Goal: Task Accomplishment & Management: Manage account settings

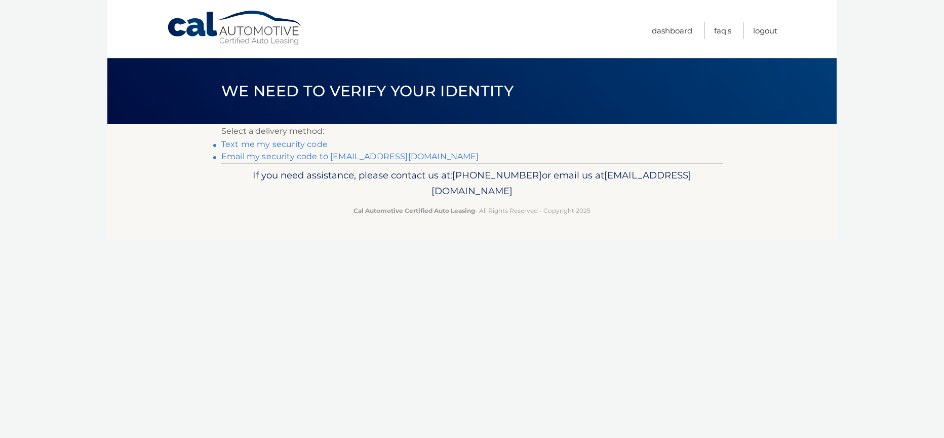
click at [291, 158] on link "**********" at bounding box center [350, 156] width 258 height 10
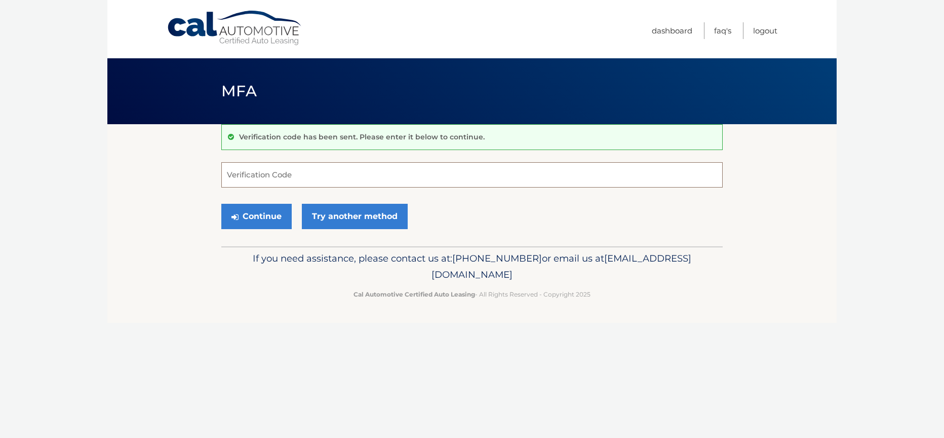
click at [321, 171] on input "Verification Code" at bounding box center [472, 174] width 502 height 25
paste input "795800"
click at [270, 216] on button "Continue" at bounding box center [256, 216] width 70 height 25
drag, startPoint x: 262, startPoint y: 178, endPoint x: 211, endPoint y: 174, distance: 51.3
click at [211, 174] on section "Verification code has been sent. Please enter it below to continue. 795800 Veri…" at bounding box center [472, 185] width 730 height 122
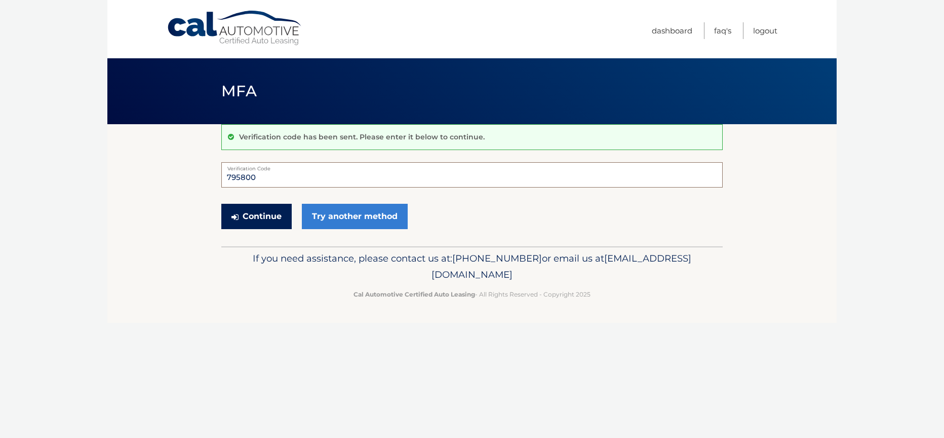
type input "795800"
click at [268, 221] on button "Continue" at bounding box center [256, 216] width 70 height 25
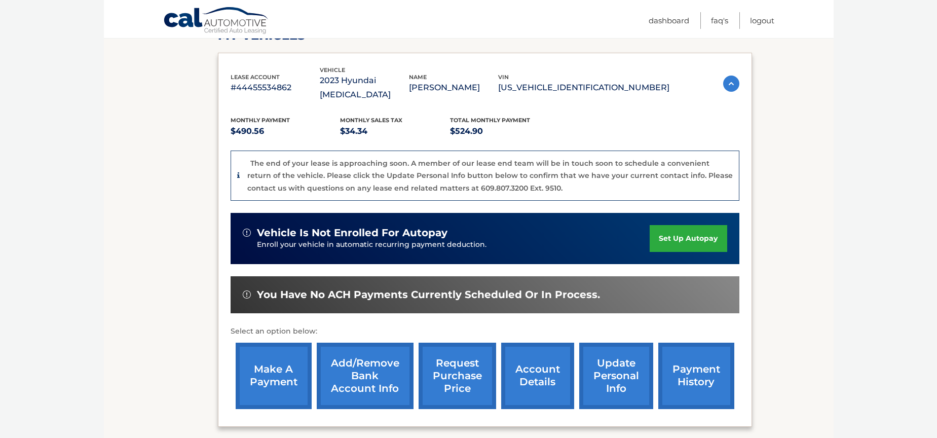
scroll to position [158, 0]
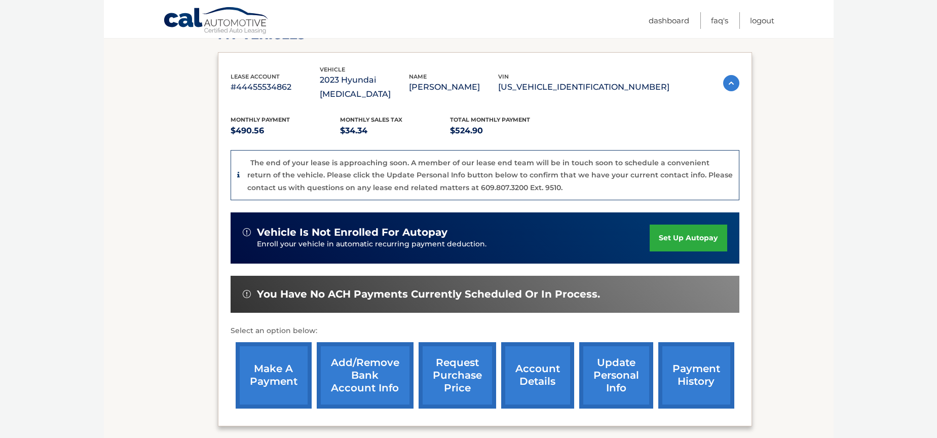
click at [283, 360] on link "make a payment" at bounding box center [274, 375] width 76 height 66
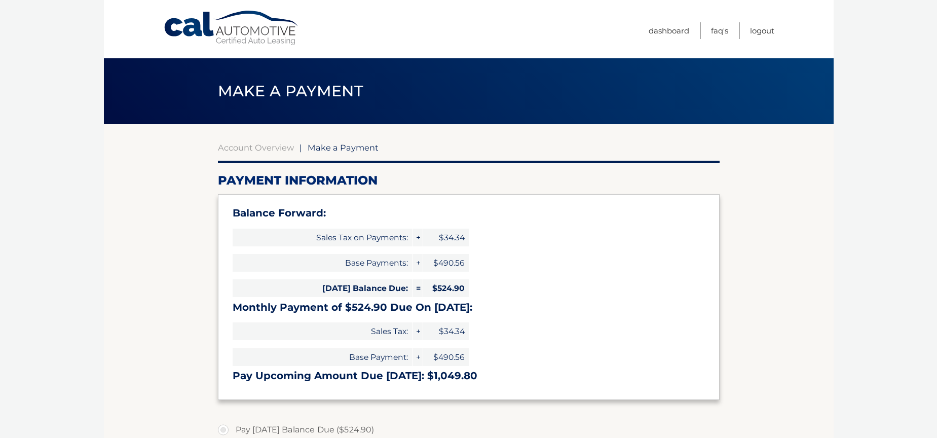
select select "YjAyMzFhNGQtOGE0Ni00ZDU4LTk0ZDAtNjhlY2YwNmY3ZDcw"
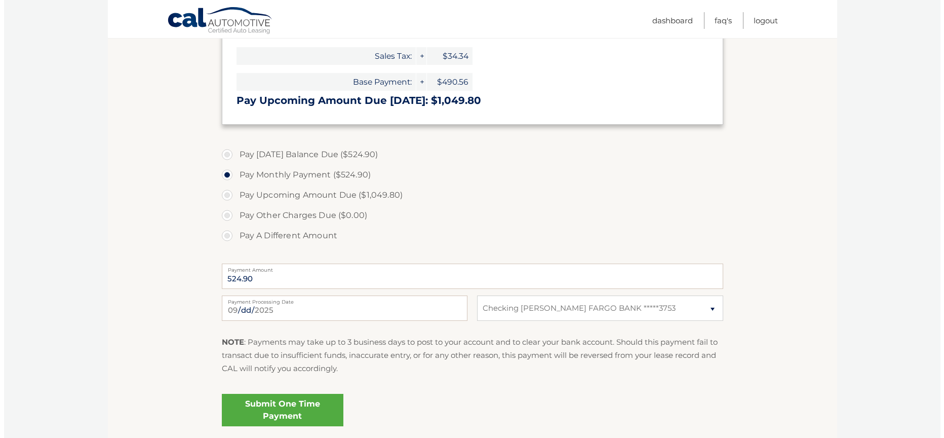
scroll to position [281, 0]
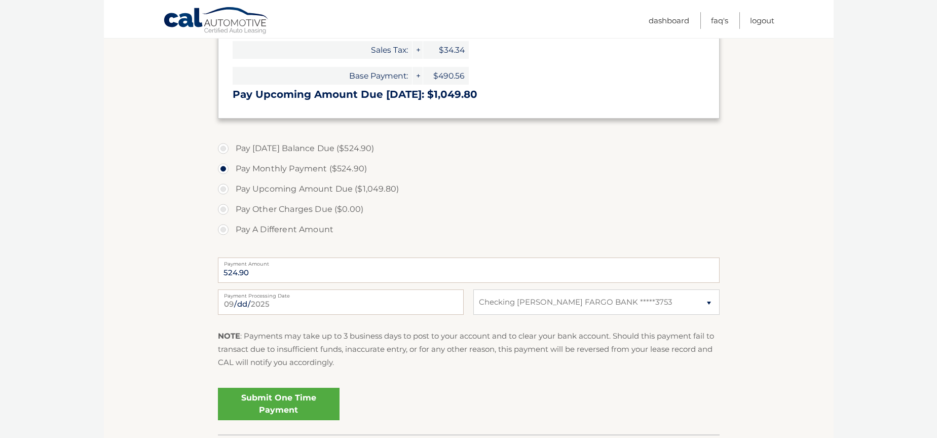
click at [281, 393] on link "Submit One Time Payment" at bounding box center [279, 404] width 122 height 32
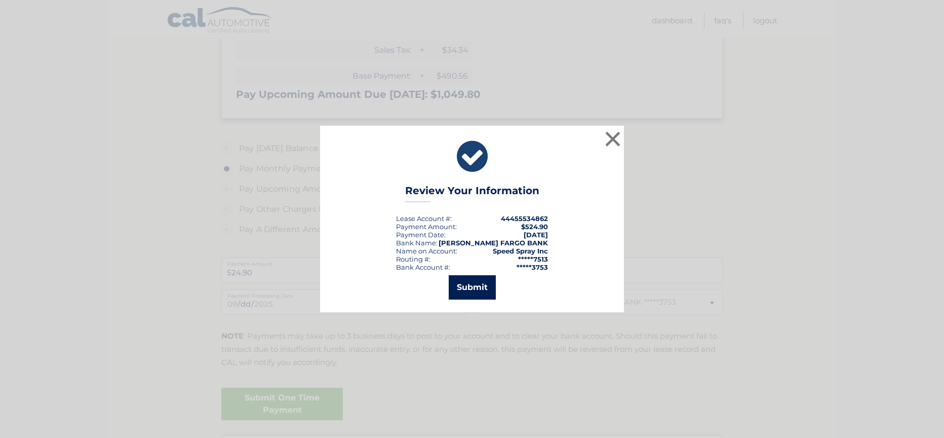
click at [478, 292] on button "Submit" at bounding box center [472, 287] width 47 height 24
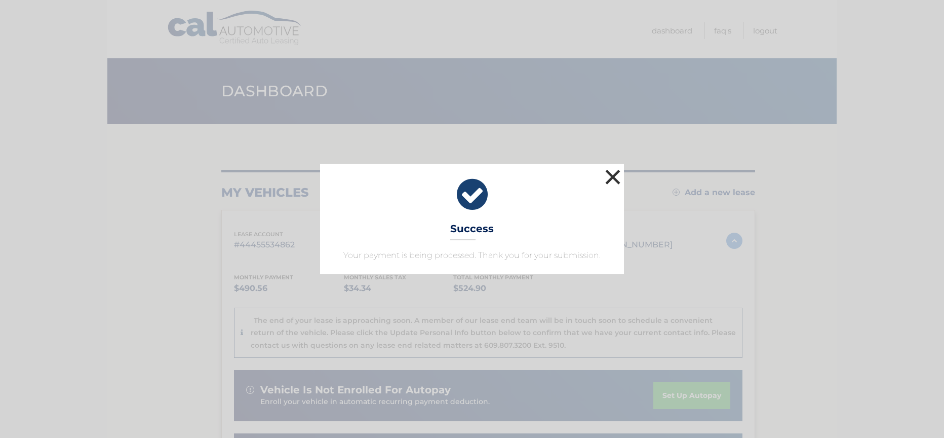
click at [613, 174] on button "×" at bounding box center [613, 177] width 20 height 20
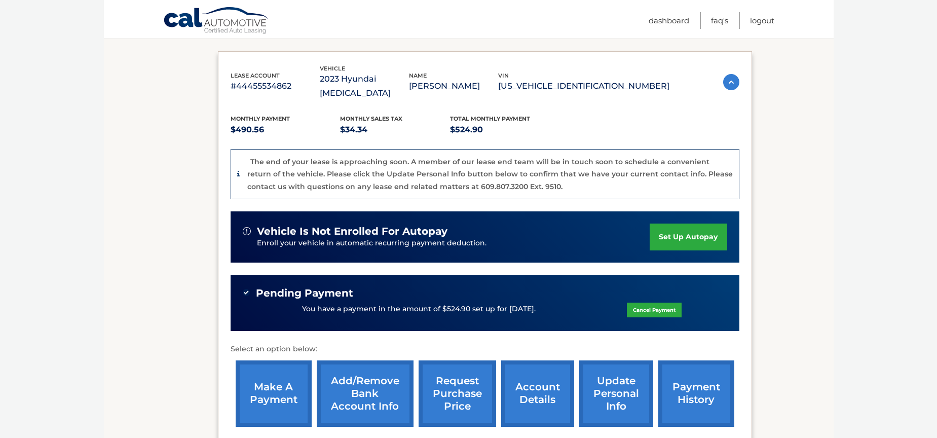
scroll to position [167, 0]
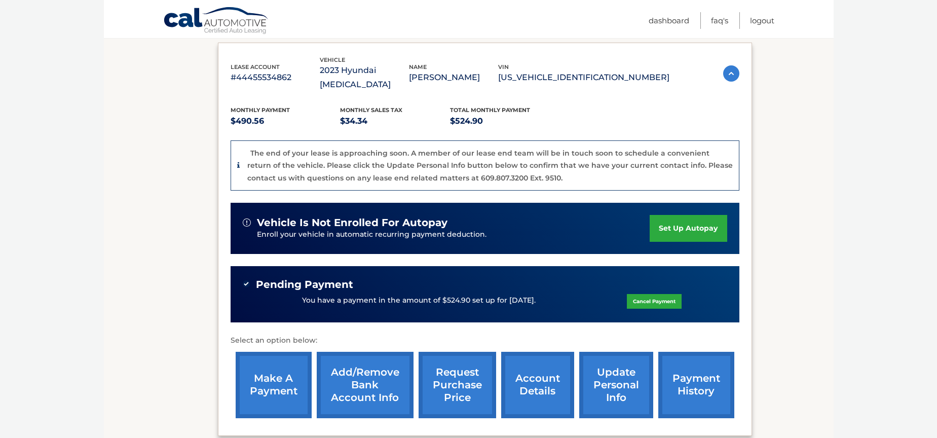
click at [718, 291] on div "You have a payment in the amount of $524.90 set up for [DATE]. Cancel Payment" at bounding box center [485, 300] width 484 height 19
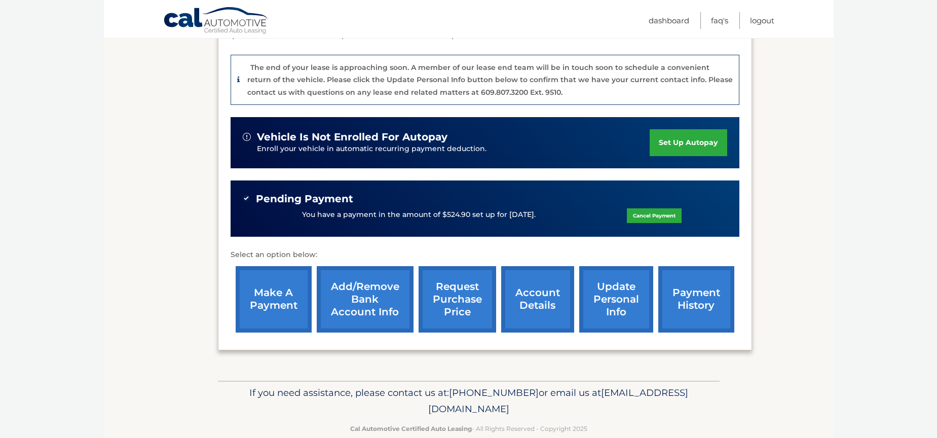
scroll to position [258, 0]
